Goal: Information Seeking & Learning: Learn about a topic

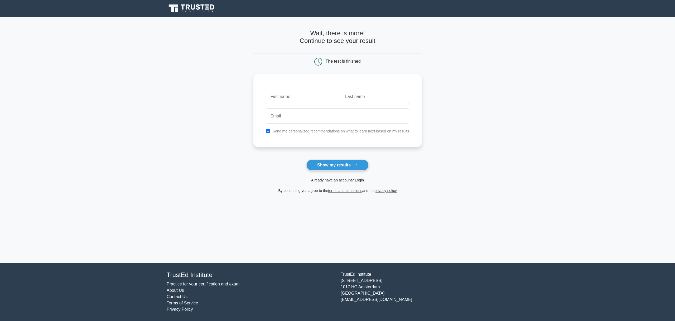
click at [334, 181] on link "Already have an account? Login" at bounding box center [337, 180] width 53 height 4
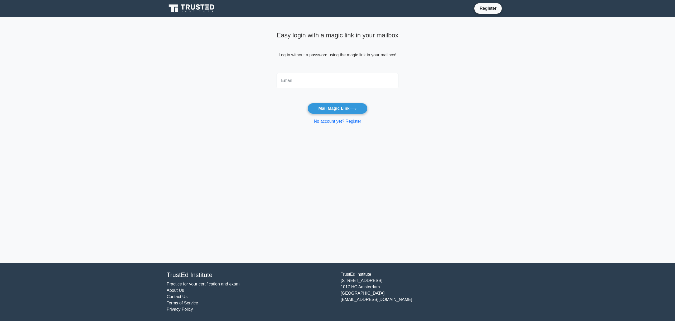
click at [306, 79] on input "email" at bounding box center [338, 80] width 122 height 15
type input "jafarihadi522@gmail.com"
click at [328, 109] on button "Mail Magic Link" at bounding box center [337, 108] width 60 height 11
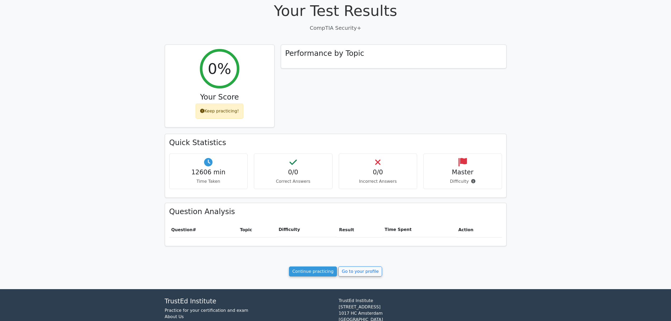
scroll to position [62, 0]
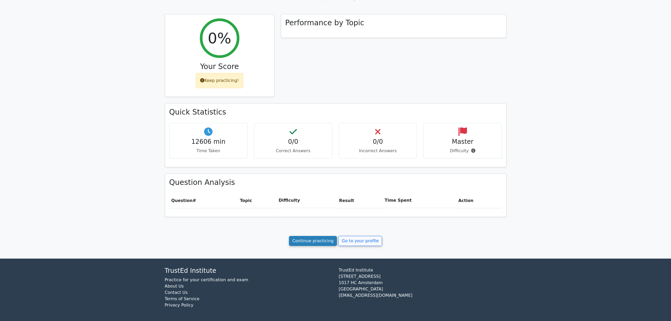
click at [322, 239] on link "Continue practicing" at bounding box center [313, 241] width 48 height 10
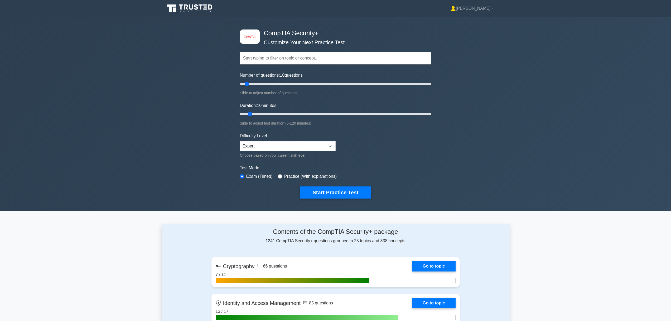
click at [187, 7] on icon at bounding box center [186, 6] width 4 height 5
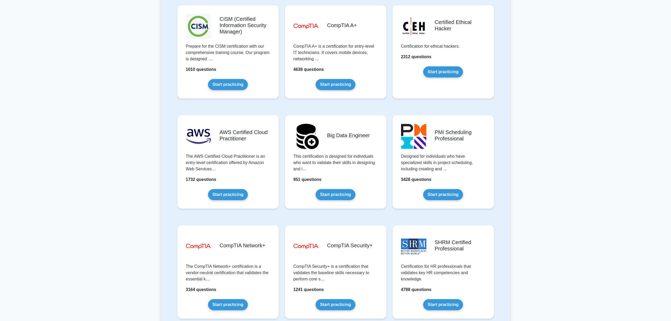
scroll to position [791, 0]
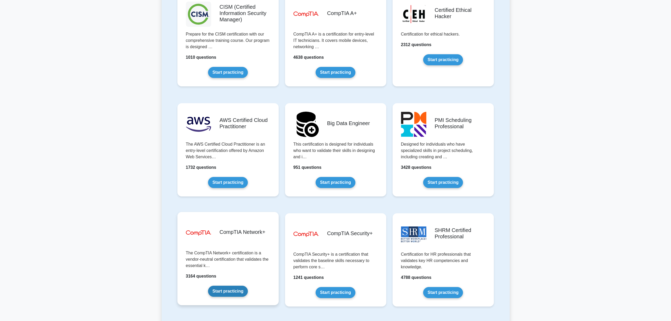
click at [239, 291] on link "Start practicing" at bounding box center [228, 291] width 40 height 11
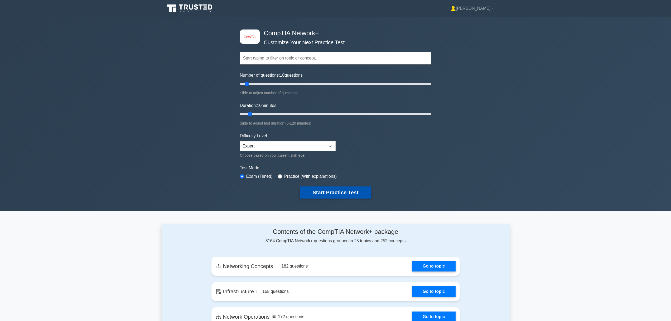
drag, startPoint x: 344, startPoint y: 191, endPoint x: 346, endPoint y: 194, distance: 3.2
click at [344, 191] on button "Start Practice Test" at bounding box center [335, 193] width 71 height 12
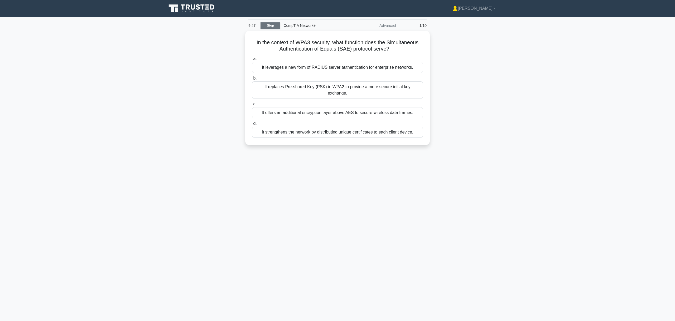
click at [276, 24] on link "Stop" at bounding box center [270, 25] width 20 height 7
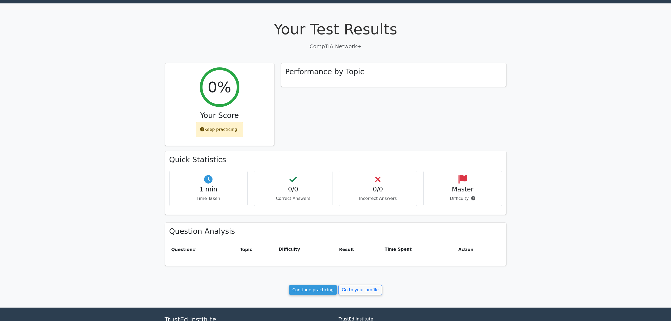
scroll to position [26, 0]
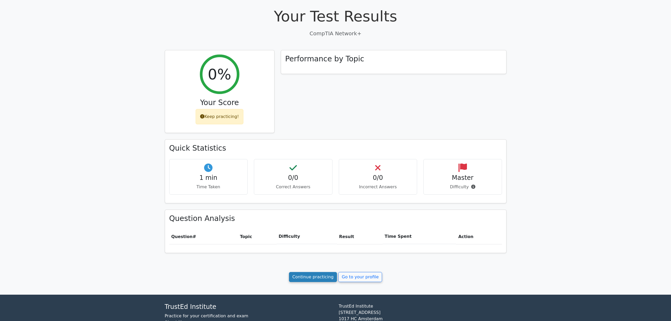
click at [316, 279] on link "Continue practicing" at bounding box center [313, 277] width 48 height 10
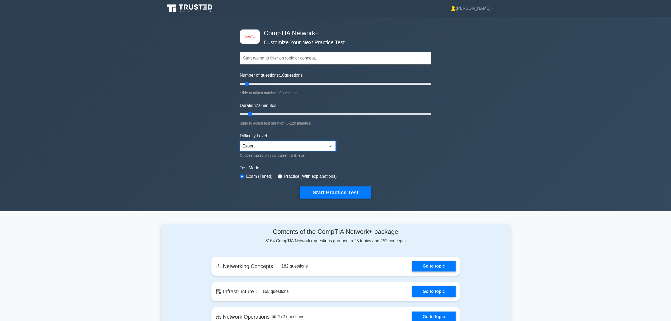
click at [315, 145] on select "Beginner Intermediate Expert" at bounding box center [288, 146] width 96 height 10
select select "intermediate"
click at [240, 141] on select "Beginner Intermediate Expert" at bounding box center [288, 146] width 96 height 10
click at [279, 176] on input "radio" at bounding box center [280, 177] width 4 height 4
radio input "true"
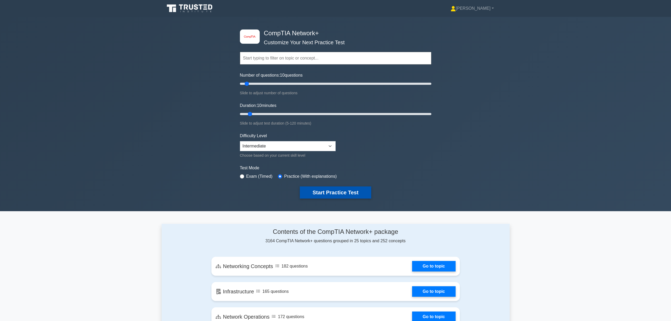
click at [345, 191] on button "Start Practice Test" at bounding box center [335, 193] width 71 height 12
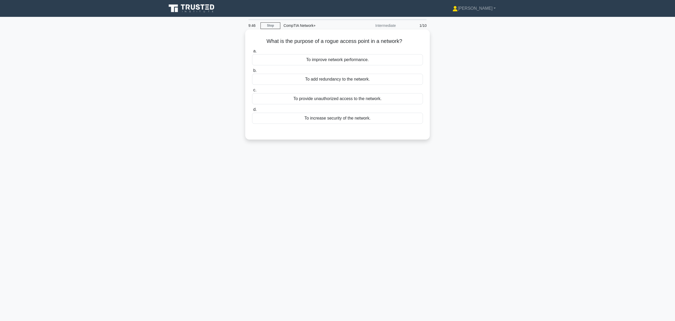
click at [290, 100] on div "To provide unauthorized access to the network." at bounding box center [337, 98] width 171 height 11
click at [252, 92] on input "c. To provide unauthorized access to the network." at bounding box center [252, 90] width 0 height 3
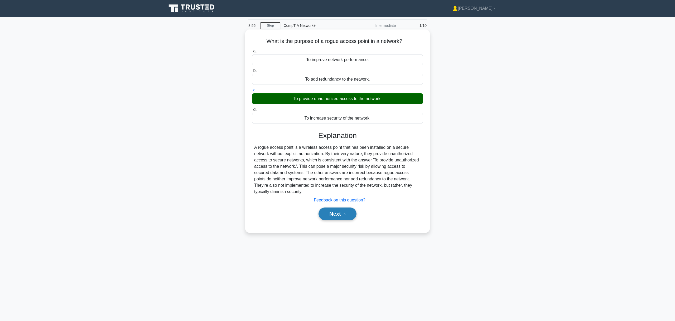
click at [345, 216] on icon at bounding box center [343, 214] width 5 height 3
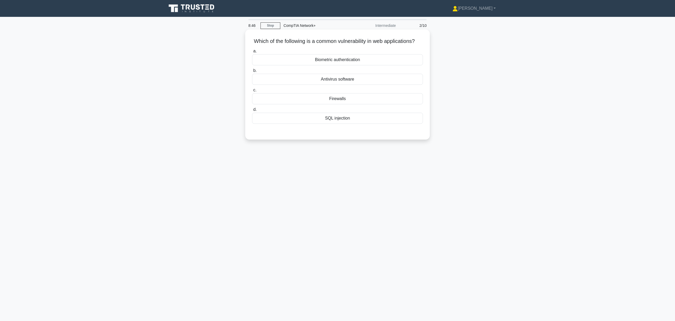
click at [340, 124] on div "SQL injection" at bounding box center [337, 118] width 171 height 11
click at [252, 112] on input "d. SQL injection" at bounding box center [252, 109] width 0 height 3
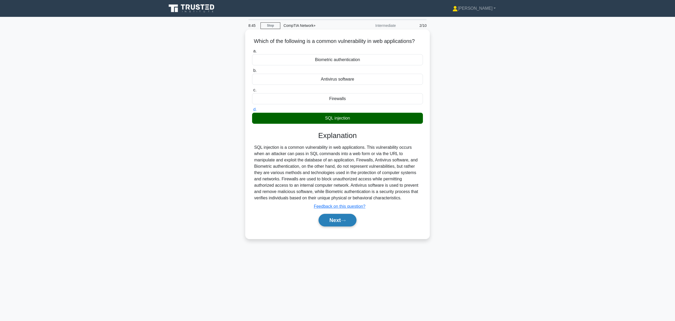
click at [341, 226] on button "Next" at bounding box center [337, 220] width 38 height 13
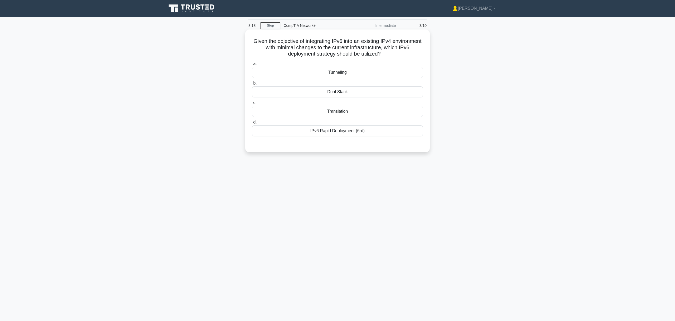
click at [343, 112] on div "Translation" at bounding box center [337, 111] width 171 height 11
click at [252, 105] on input "c. Translation" at bounding box center [252, 102] width 0 height 3
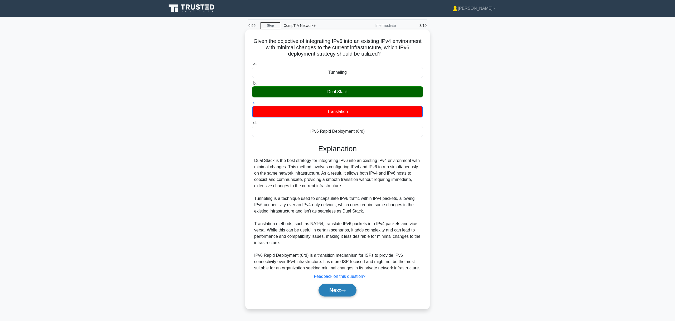
click at [346, 292] on icon at bounding box center [343, 290] width 5 height 3
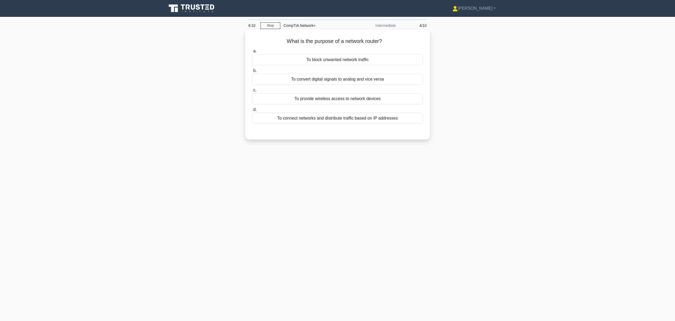
click at [323, 119] on div "To connect networks and distribute traffic based on IP addresses" at bounding box center [337, 118] width 171 height 11
click at [252, 112] on input "d. To connect networks and distribute traffic based on IP addresses" at bounding box center [252, 109] width 0 height 3
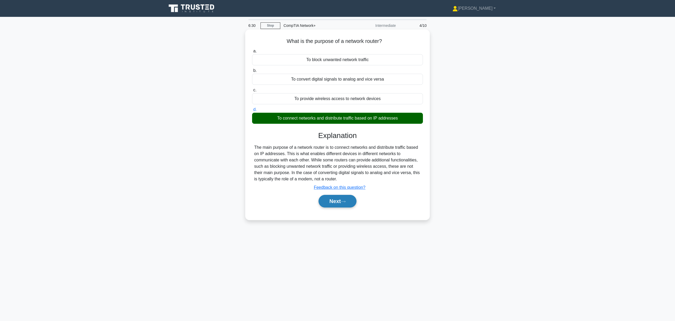
click at [346, 202] on icon at bounding box center [343, 201] width 5 height 3
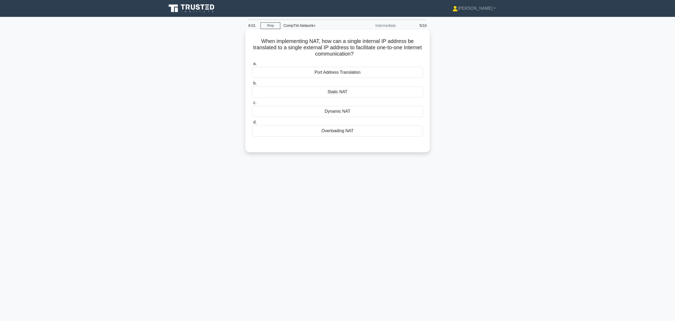
click at [338, 73] on div "Port Address Translation" at bounding box center [337, 72] width 171 height 11
click at [252, 66] on input "a. Port Address Translation" at bounding box center [252, 63] width 0 height 3
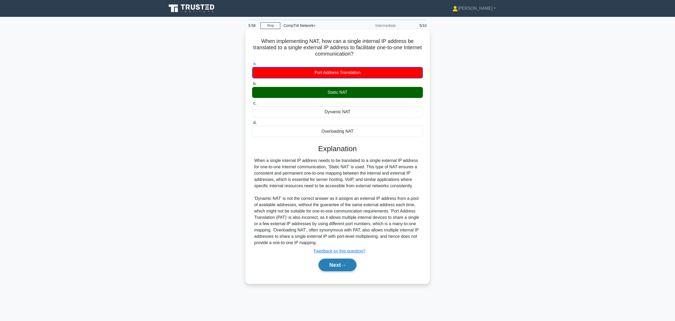
click at [346, 265] on icon at bounding box center [343, 265] width 5 height 3
